Goal: Information Seeking & Learning: Check status

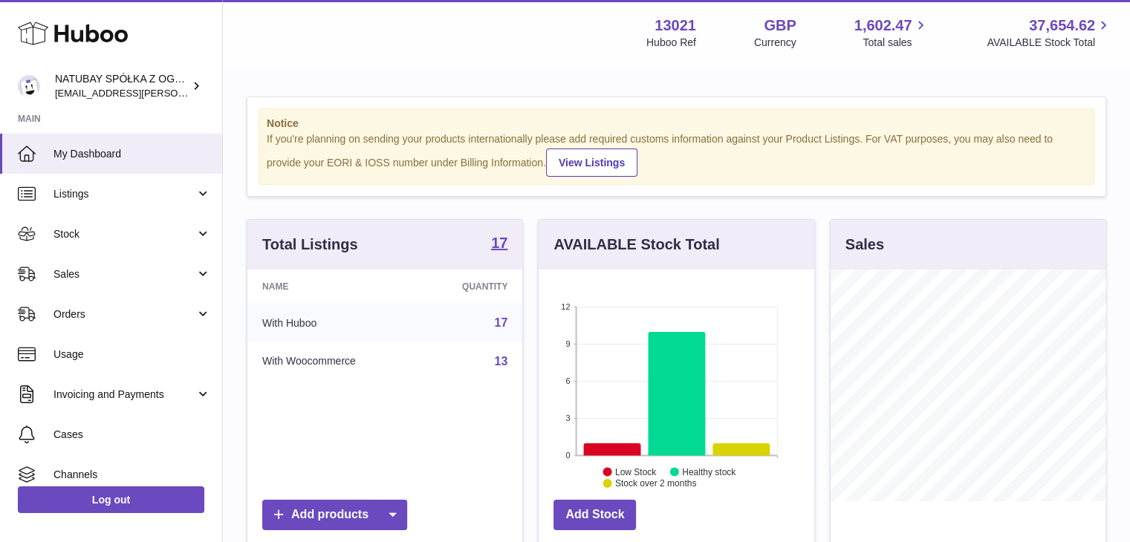
scroll to position [232, 276]
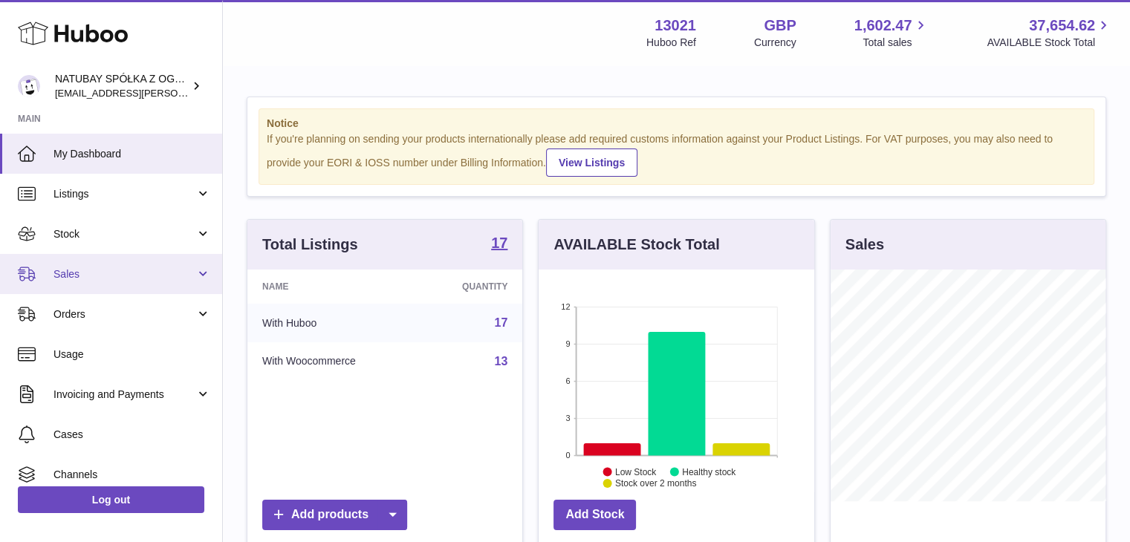
click at [114, 265] on link "Sales" at bounding box center [111, 274] width 222 height 40
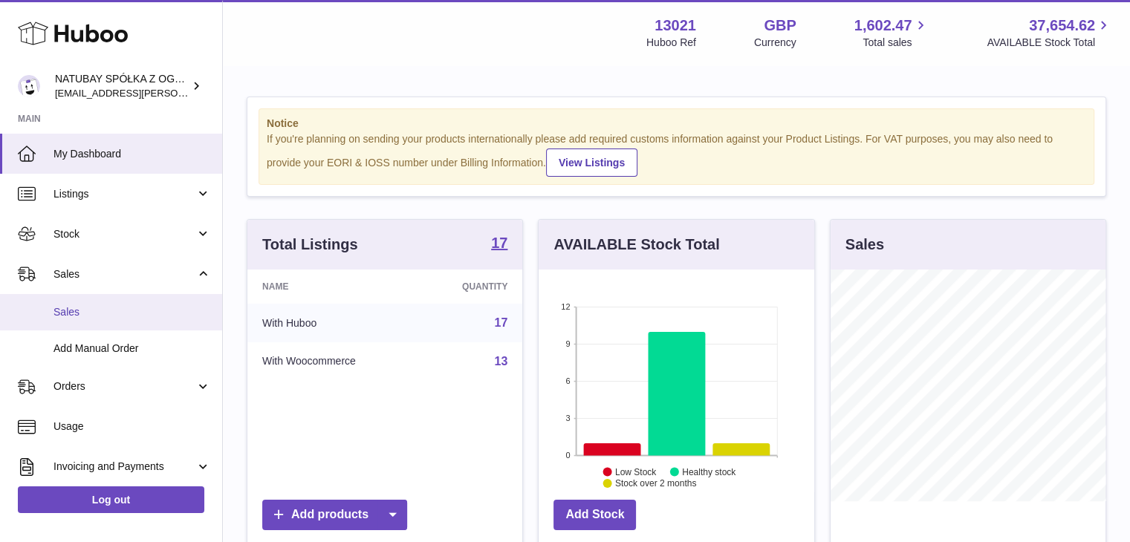
click at [114, 326] on link "Sales" at bounding box center [111, 312] width 222 height 36
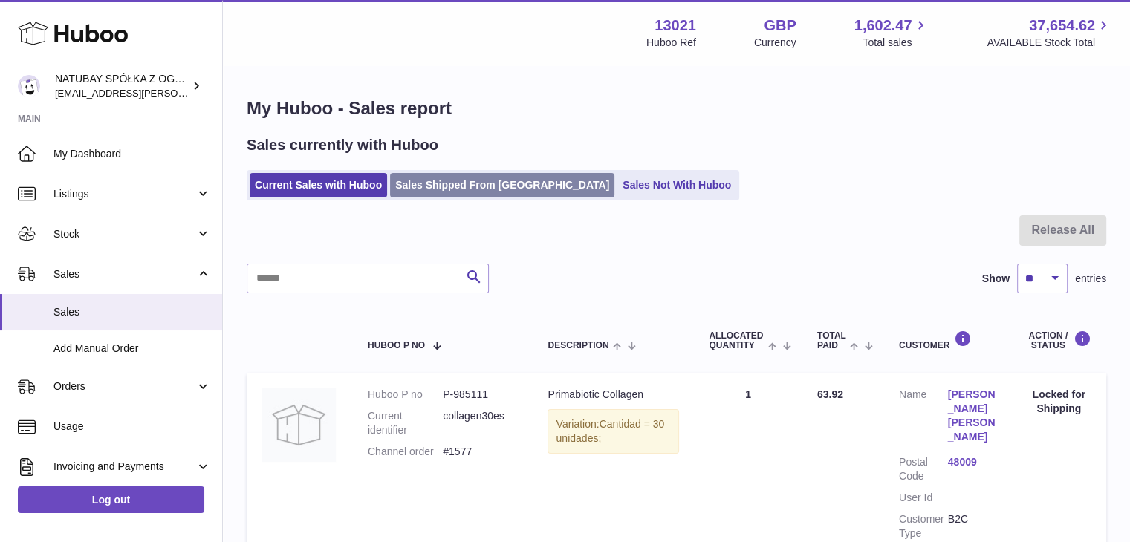
click at [449, 187] on link "Sales Shipped From [GEOGRAPHIC_DATA]" at bounding box center [502, 185] width 224 height 25
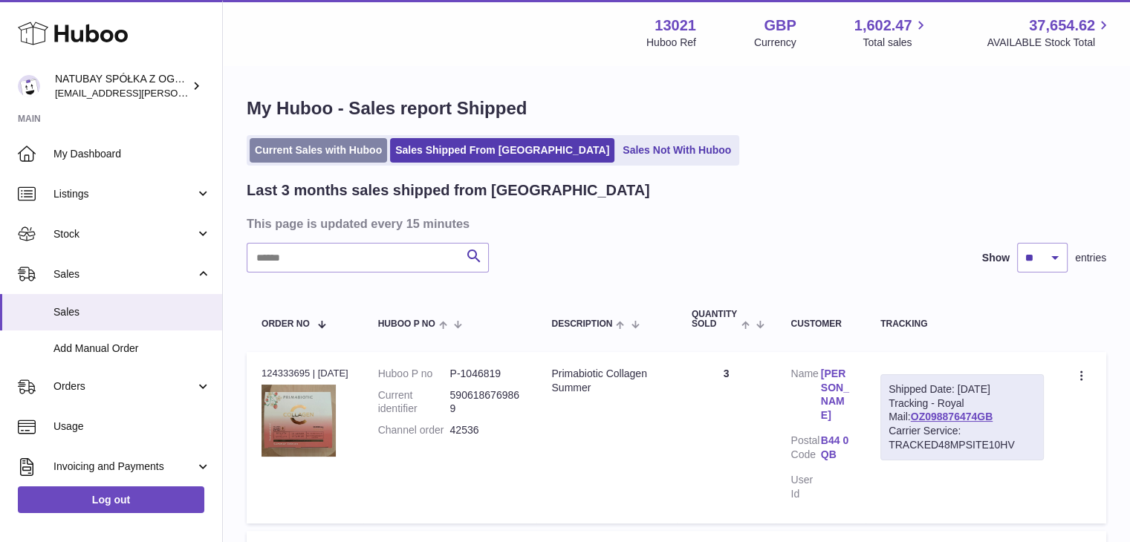
click at [365, 157] on link "Current Sales with Huboo" at bounding box center [318, 150] width 137 height 25
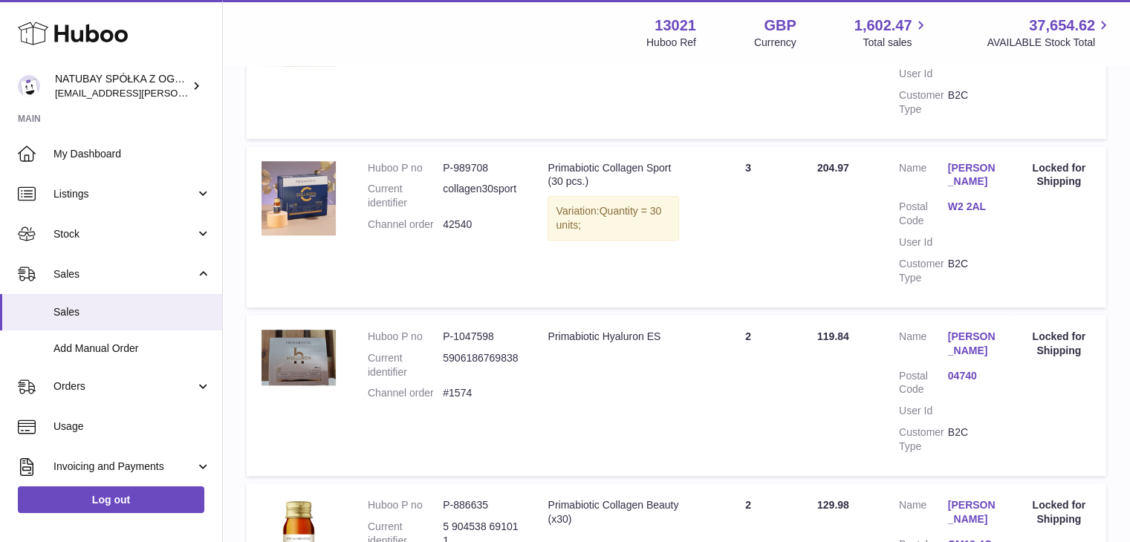
scroll to position [1189, 0]
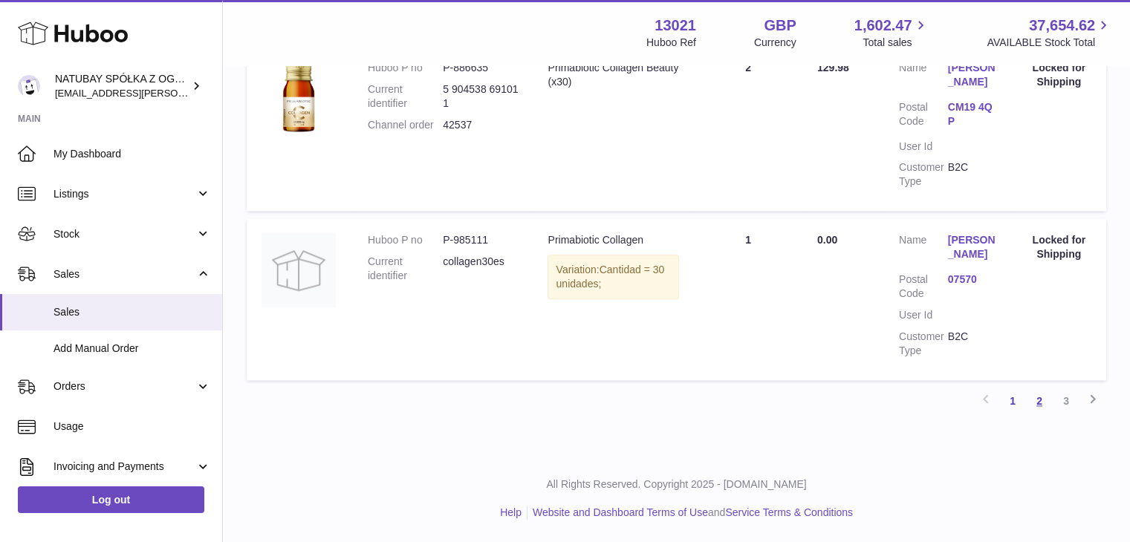
click at [1046, 401] on link "2" at bounding box center [1039, 401] width 27 height 27
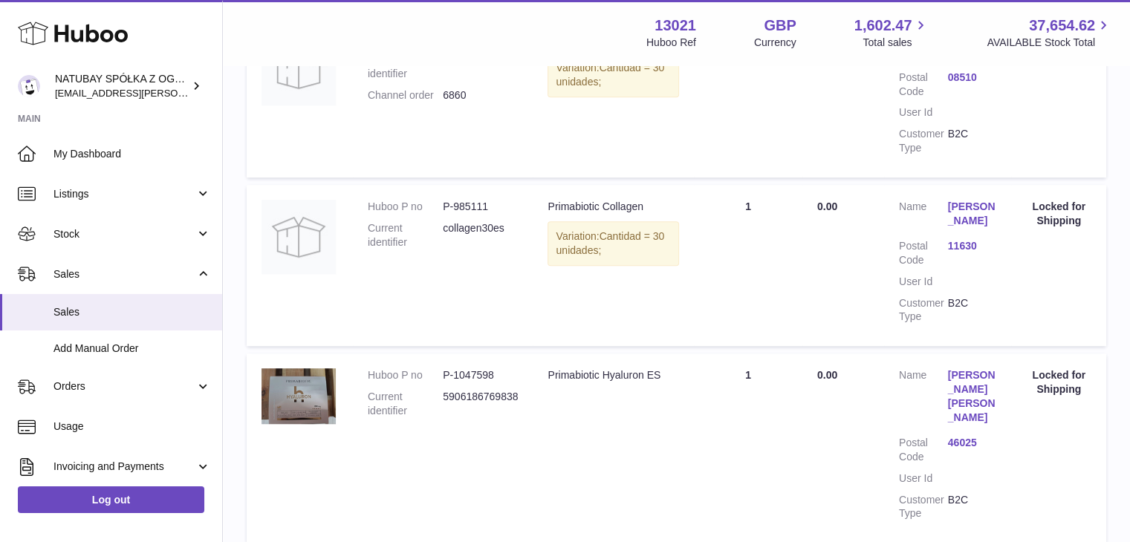
scroll to position [891, 0]
drag, startPoint x: 1079, startPoint y: 212, endPoint x: 1031, endPoint y: 190, distance: 52.2
click at [1031, 200] on div "Locked for Shipping" at bounding box center [1058, 214] width 65 height 28
copy div "Locked for Shipping"
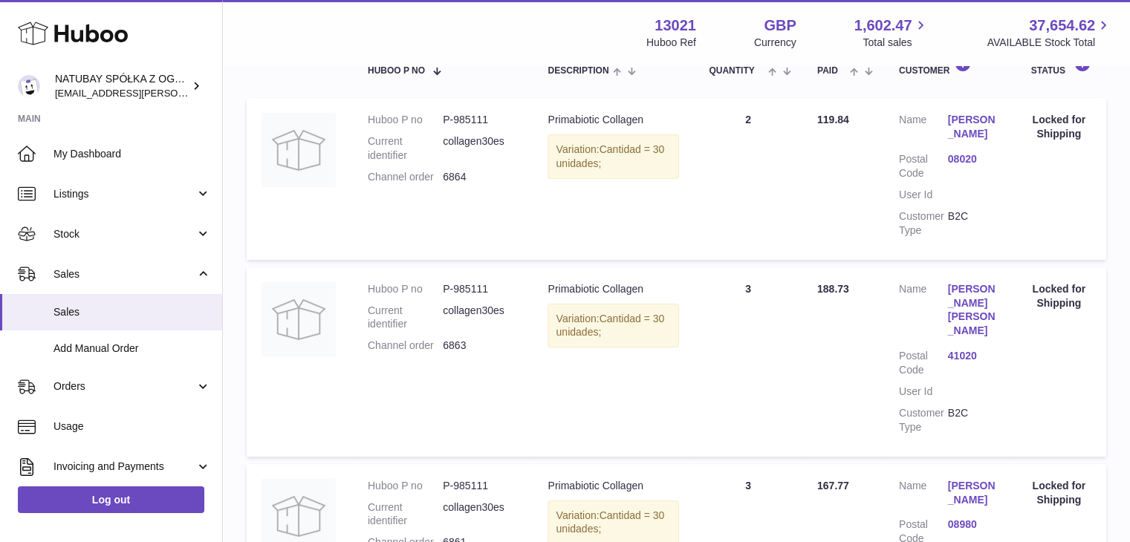
scroll to position [278, 0]
